Goal: Task Accomplishment & Management: Use online tool/utility

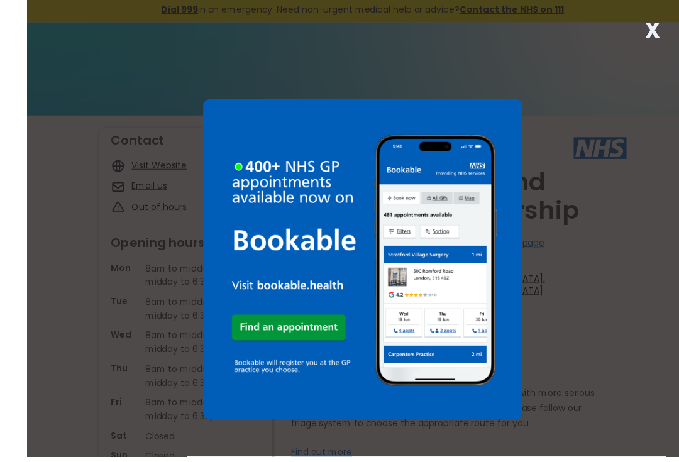
scroll to position [6, 0]
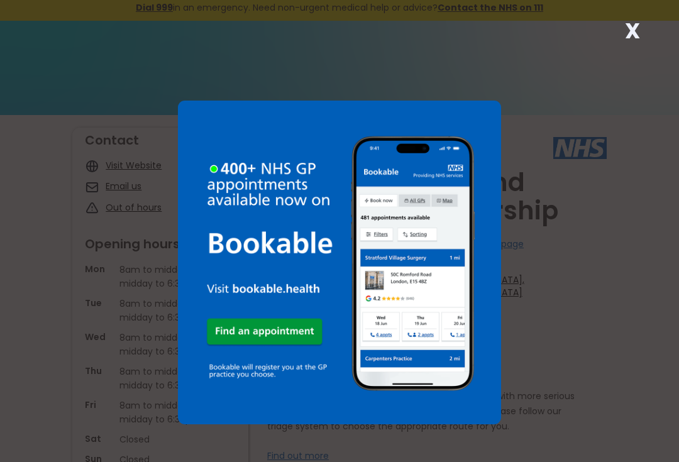
click at [634, 33] on strong "X" at bounding box center [632, 31] width 15 height 30
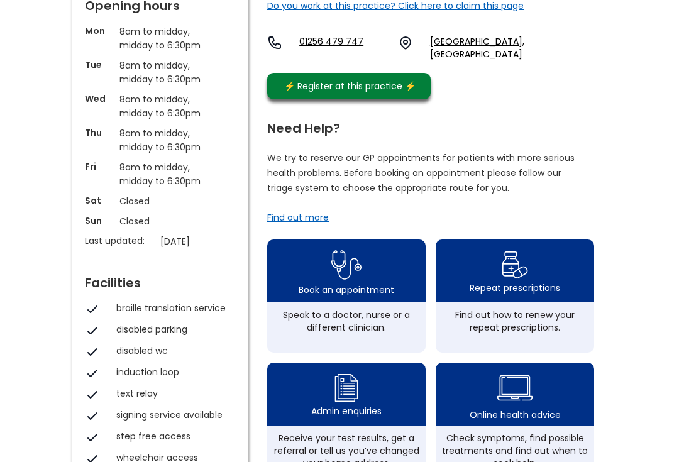
scroll to position [245, 0]
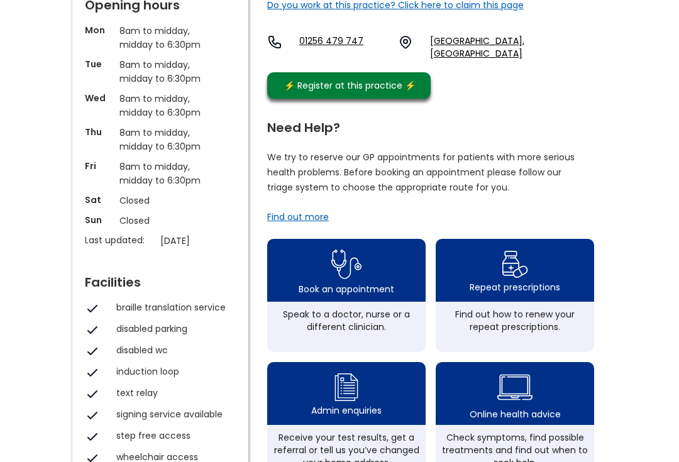
click at [357, 261] on img at bounding box center [346, 264] width 30 height 37
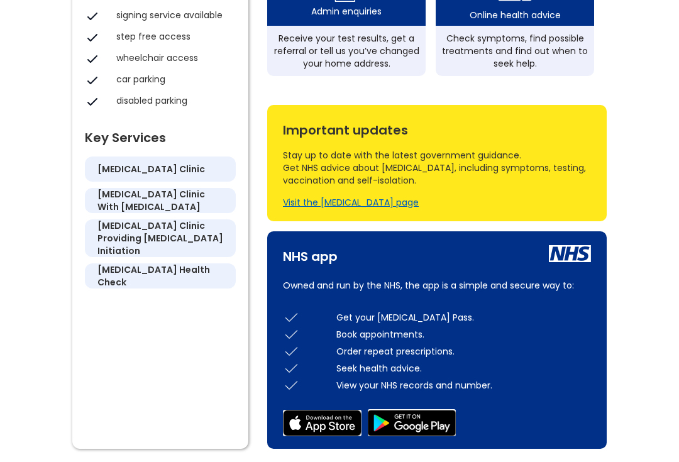
scroll to position [644, 0]
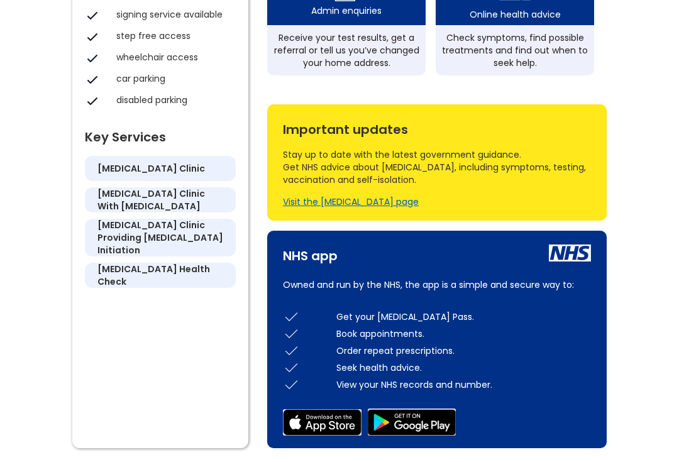
click at [404, 334] on div "Book appointments." at bounding box center [463, 334] width 255 height 13
click at [308, 329] on div at bounding box center [303, 334] width 53 height 17
click at [361, 331] on div "Book appointments." at bounding box center [463, 334] width 255 height 13
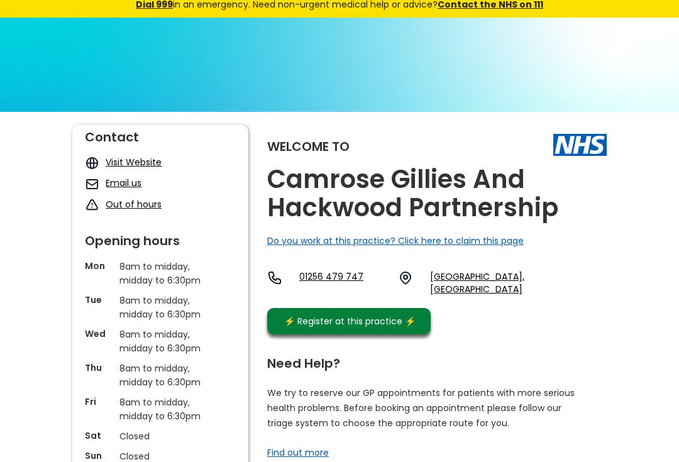
scroll to position [0, 0]
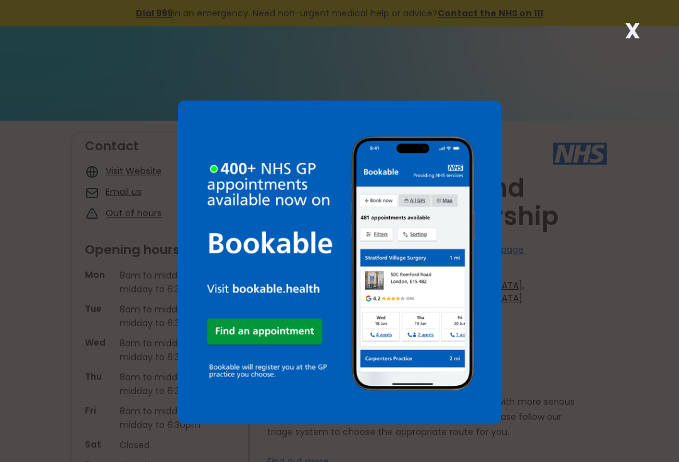
click at [639, 31] on strong "X" at bounding box center [632, 31] width 15 height 30
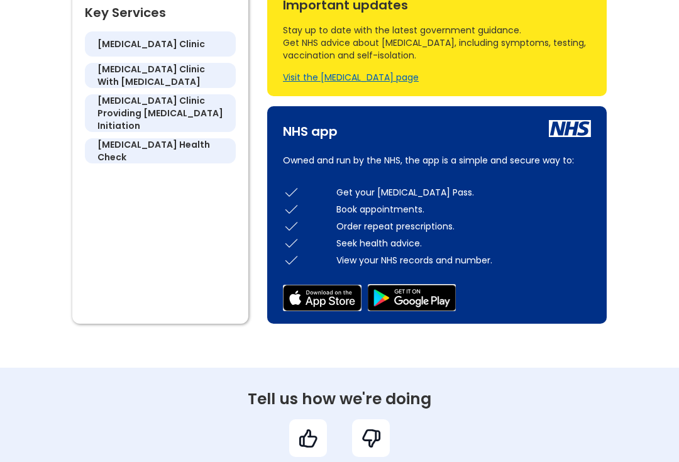
scroll to position [770, 0]
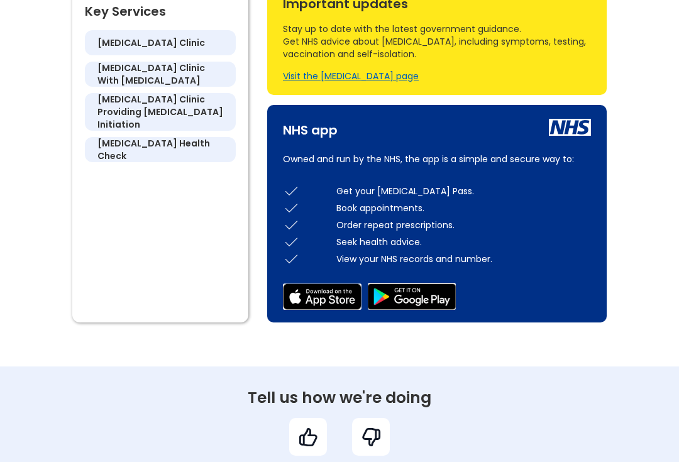
click at [384, 203] on div "Book appointments." at bounding box center [463, 208] width 255 height 13
click at [354, 210] on div "Book appointments." at bounding box center [463, 208] width 255 height 13
click at [331, 208] on div "Book appointments." at bounding box center [463, 208] width 267 height 13
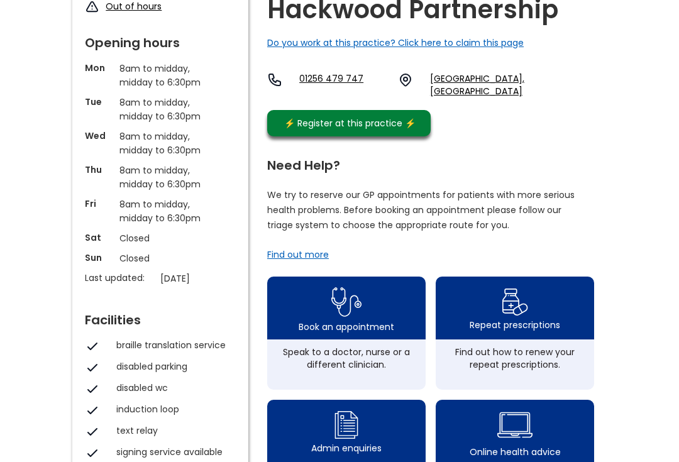
scroll to position [206, 0]
